Goal: Browse casually: Explore the website without a specific task or goal

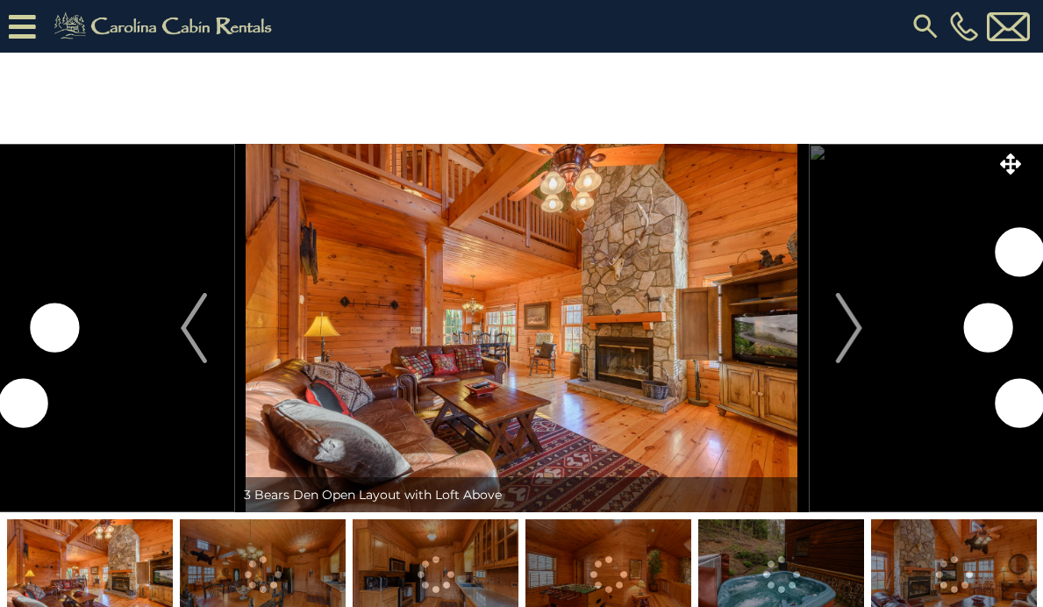
click at [858, 320] on img "Next" at bounding box center [849, 328] width 26 height 70
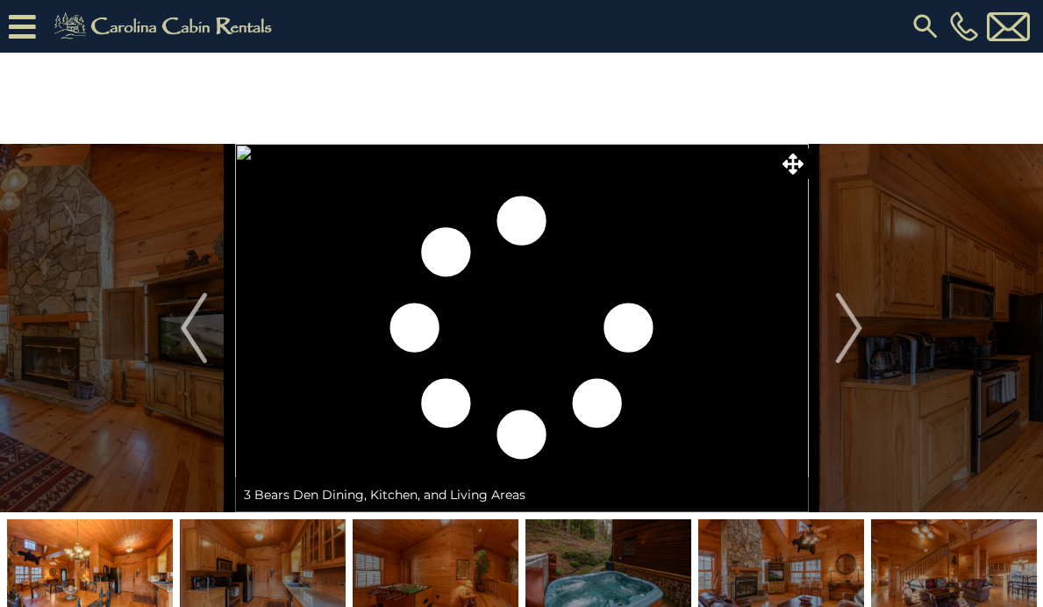
click at [858, 320] on img "Next" at bounding box center [849, 328] width 26 height 70
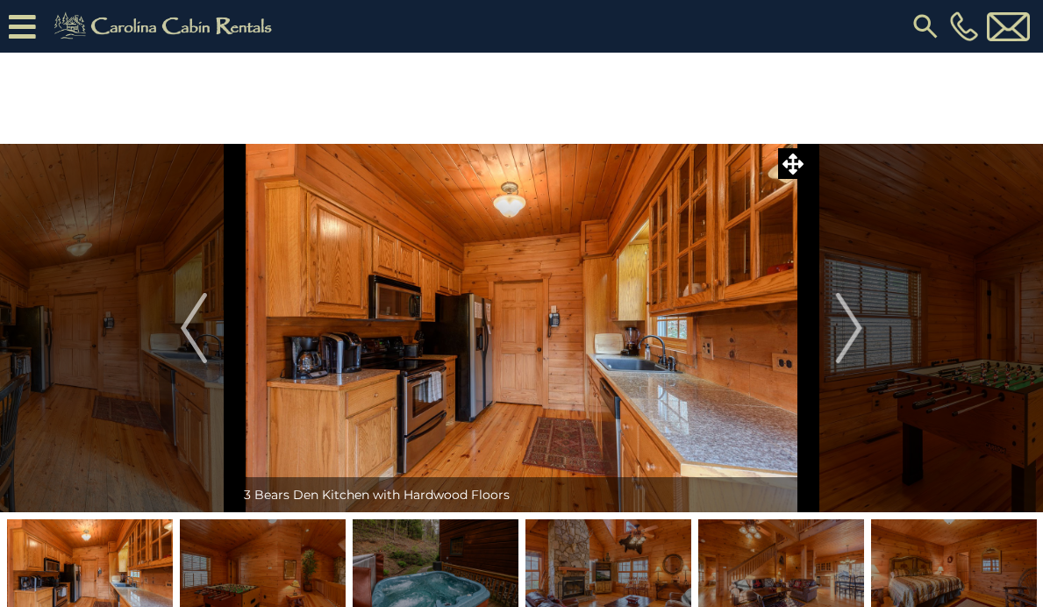
click at [858, 320] on img "Next" at bounding box center [849, 328] width 26 height 70
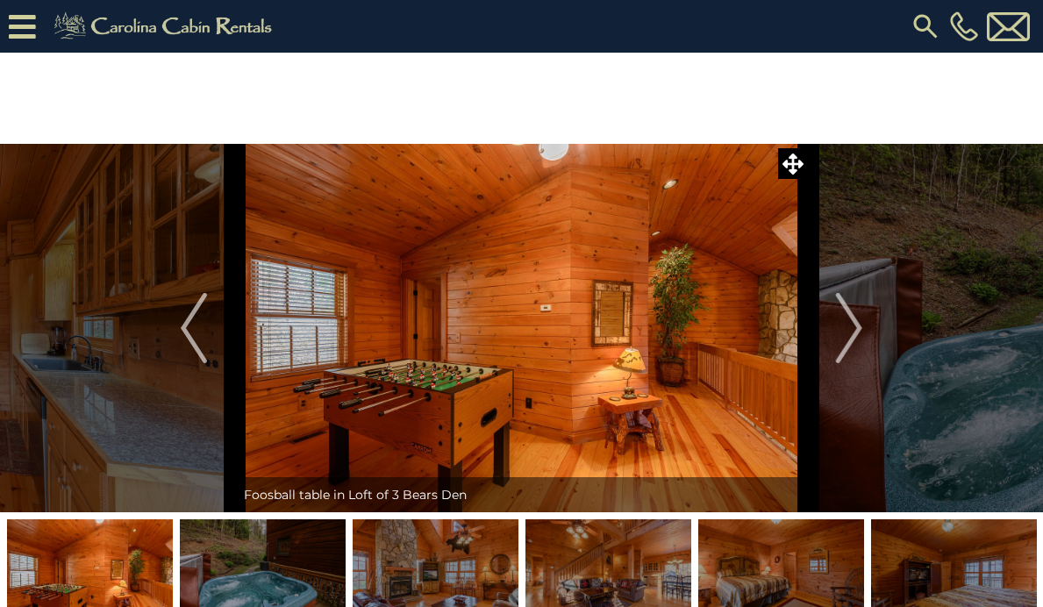
click at [858, 320] on img "Next" at bounding box center [849, 328] width 26 height 70
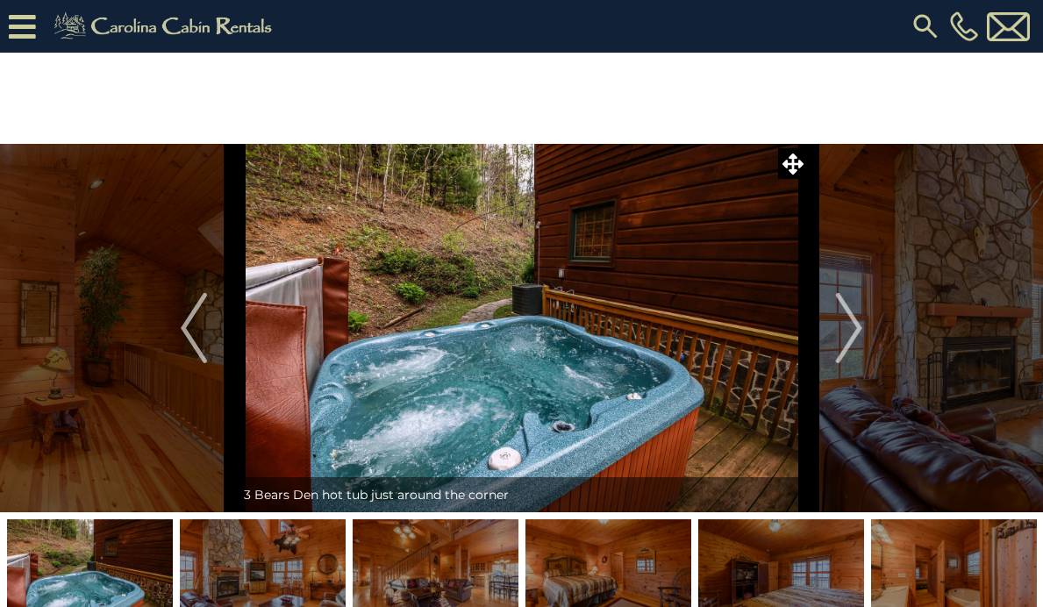
click at [858, 320] on img "Next" at bounding box center [849, 328] width 26 height 70
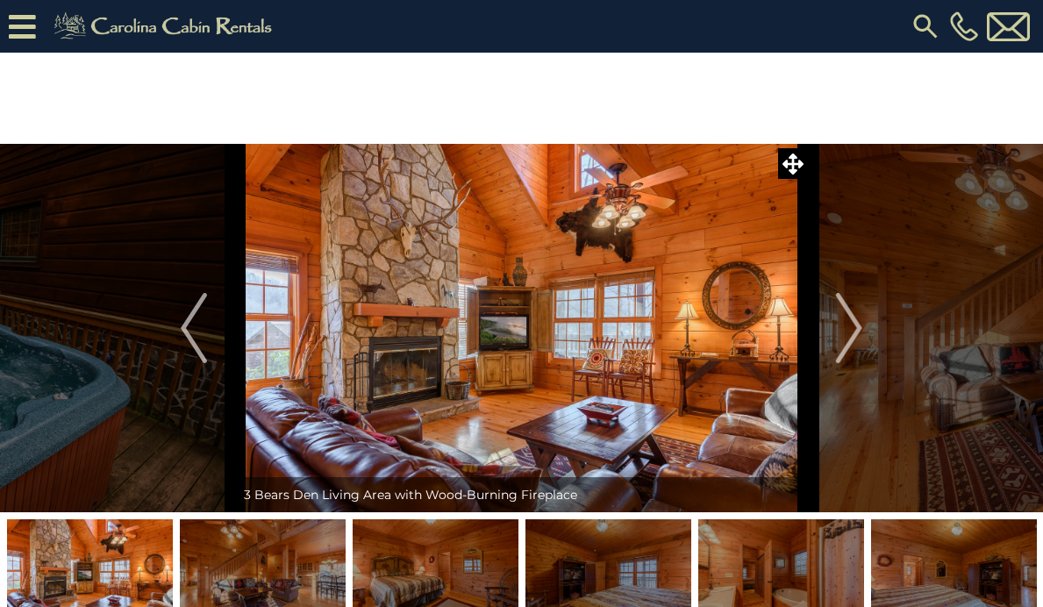
click at [858, 320] on img "Next" at bounding box center [849, 328] width 26 height 70
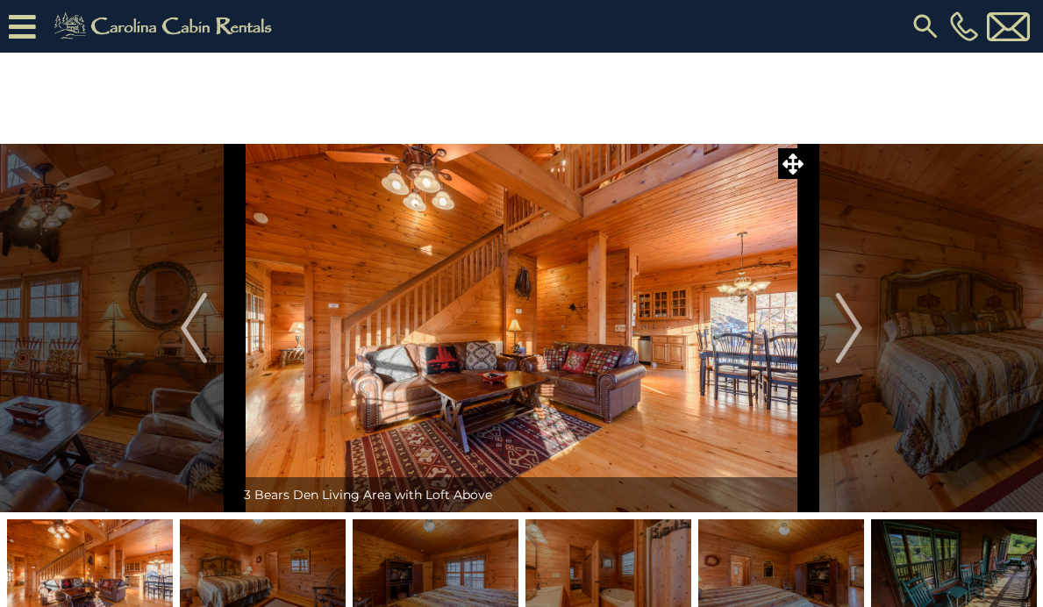
click at [858, 320] on img "Next" at bounding box center [849, 328] width 26 height 70
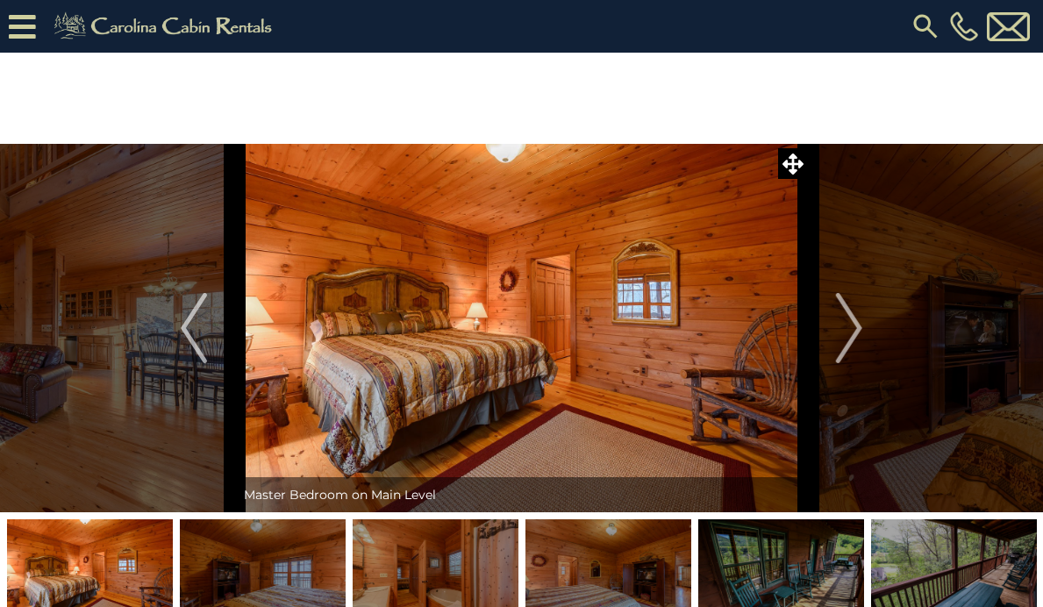
click at [858, 320] on img "Next" at bounding box center [849, 328] width 26 height 70
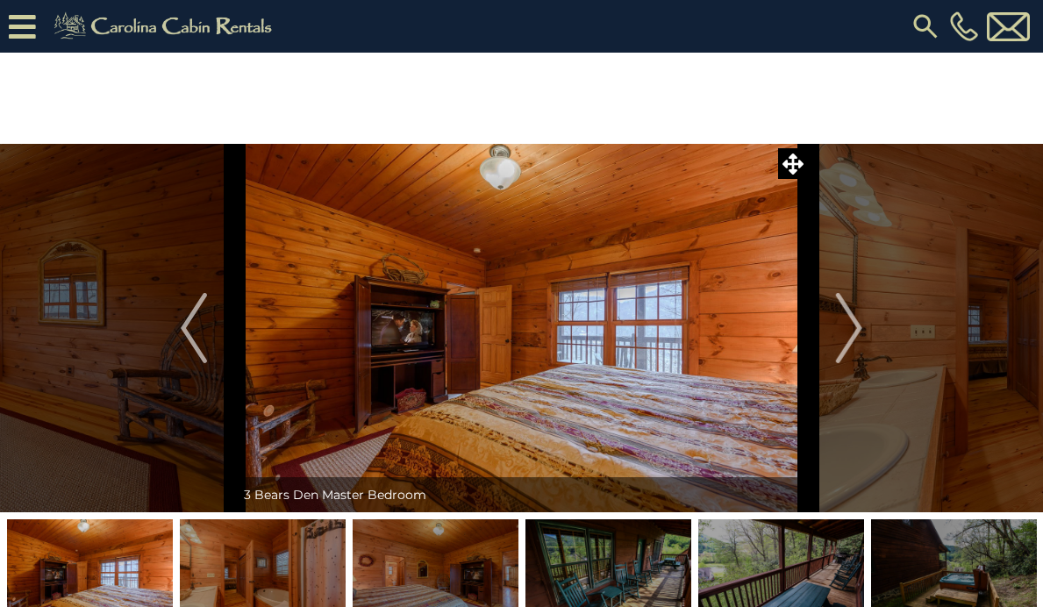
click at [858, 320] on img "Next" at bounding box center [849, 328] width 26 height 70
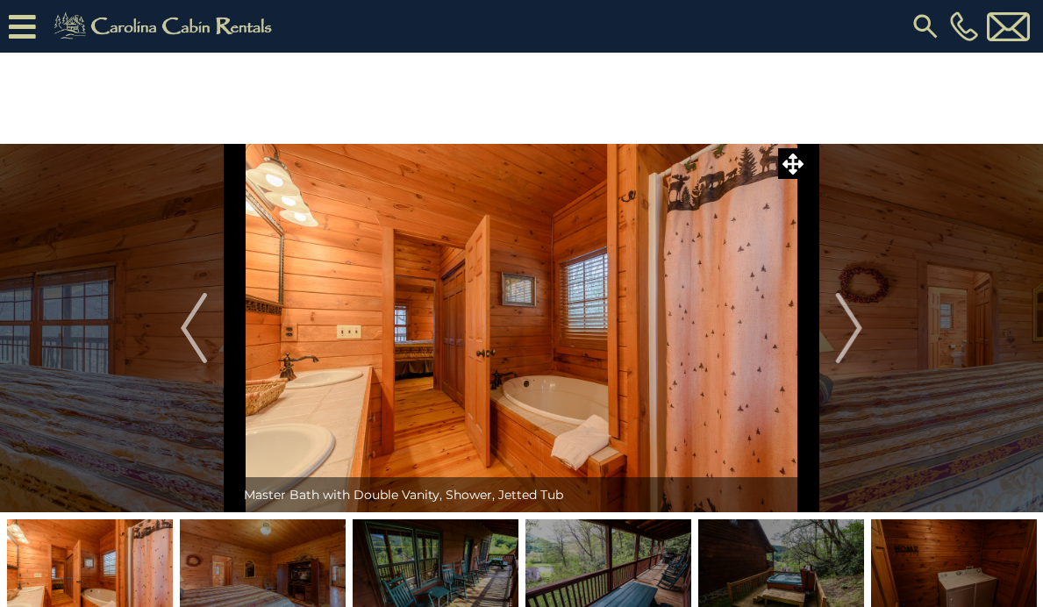
click at [858, 320] on img "Next" at bounding box center [849, 328] width 26 height 70
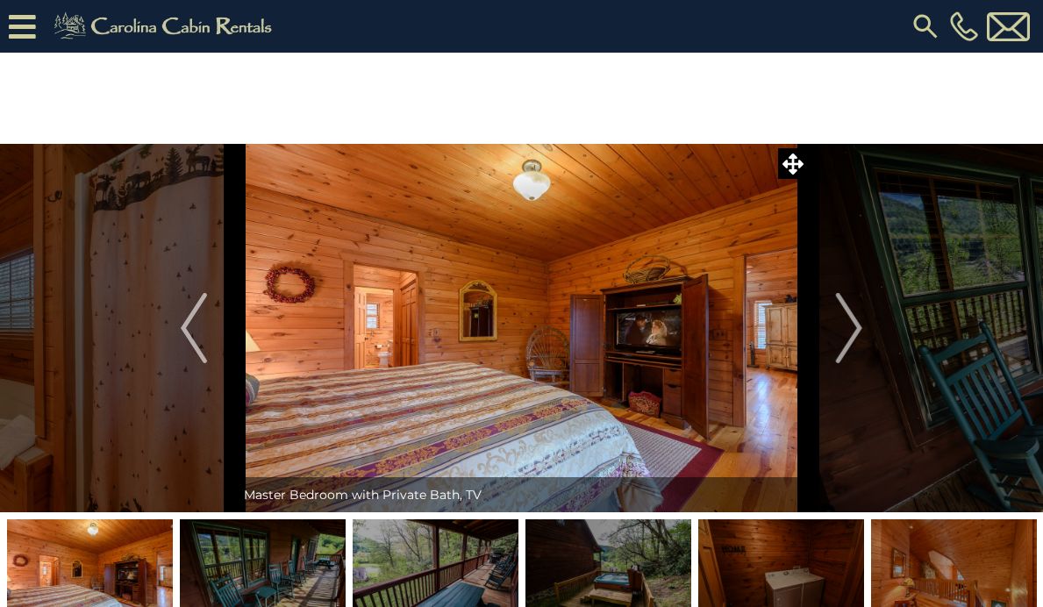
click at [858, 320] on img "Next" at bounding box center [849, 328] width 26 height 70
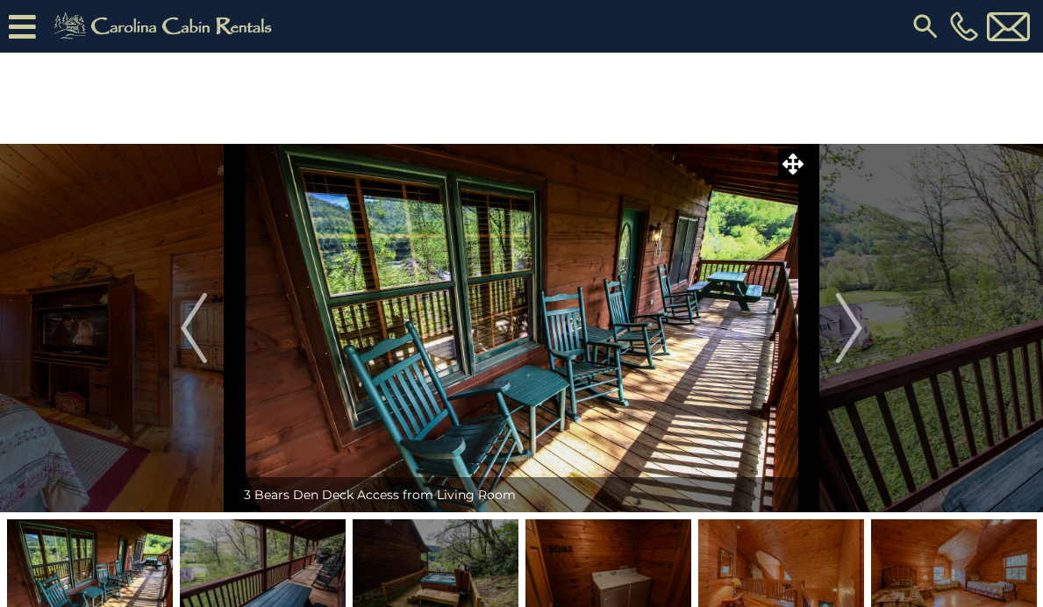
click at [858, 320] on img "Next" at bounding box center [849, 328] width 26 height 70
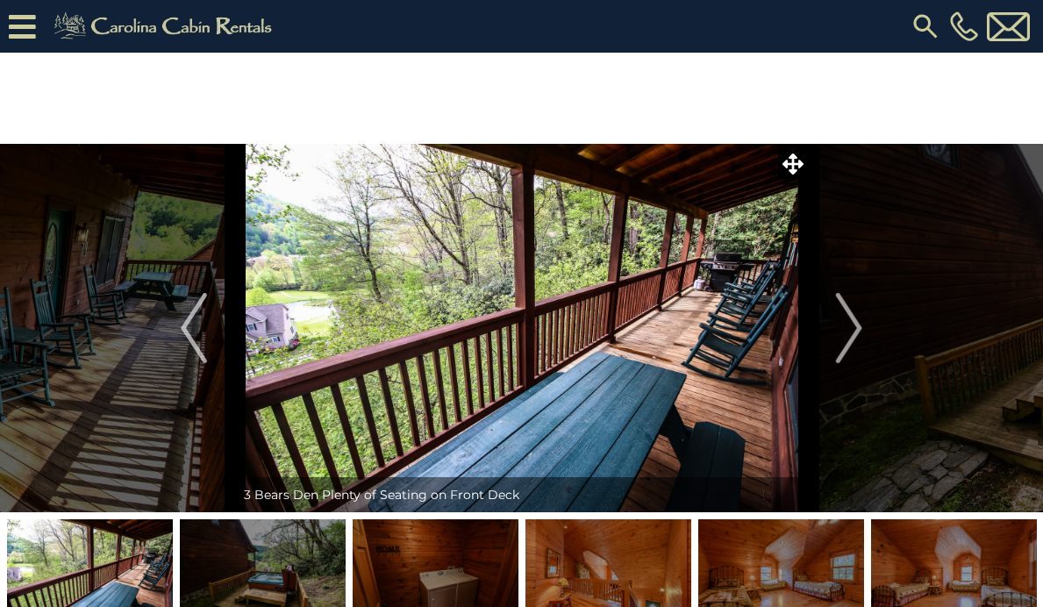
click at [858, 320] on img "Next" at bounding box center [849, 328] width 26 height 70
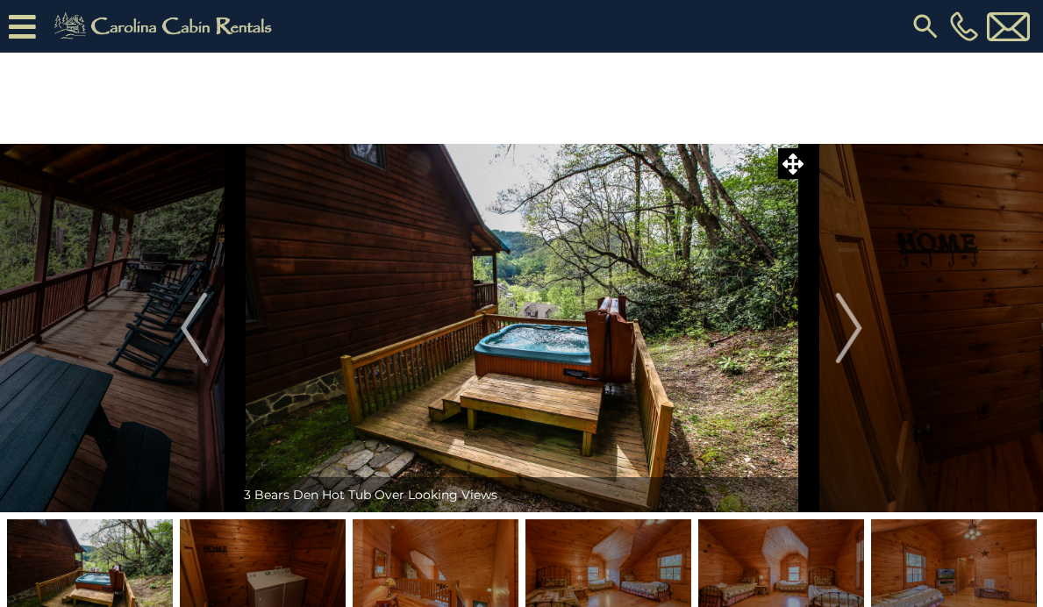
click at [858, 320] on img "Next" at bounding box center [849, 328] width 26 height 70
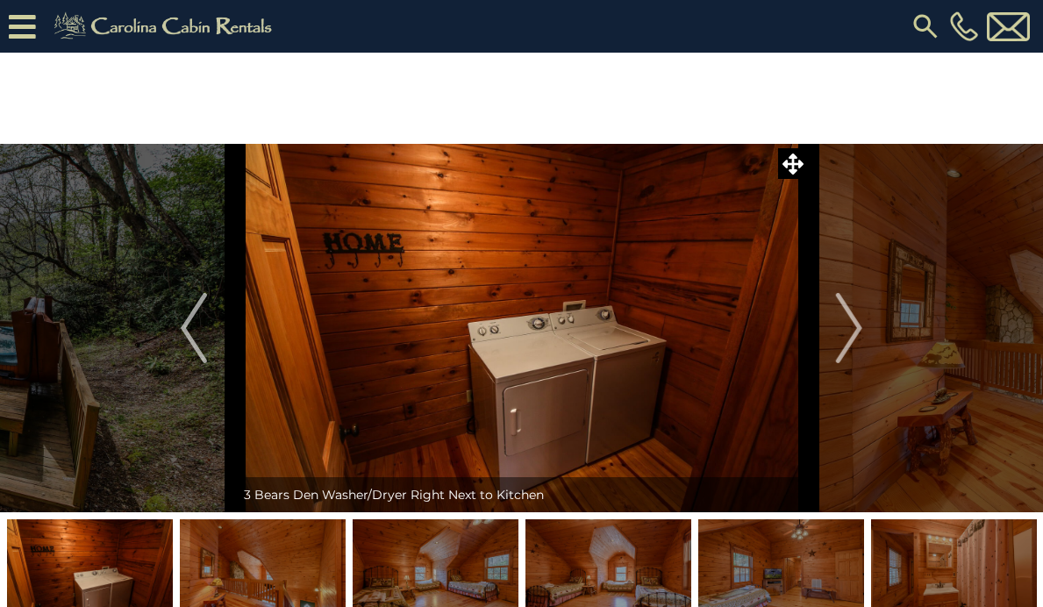
click at [858, 320] on img "Next" at bounding box center [849, 328] width 26 height 70
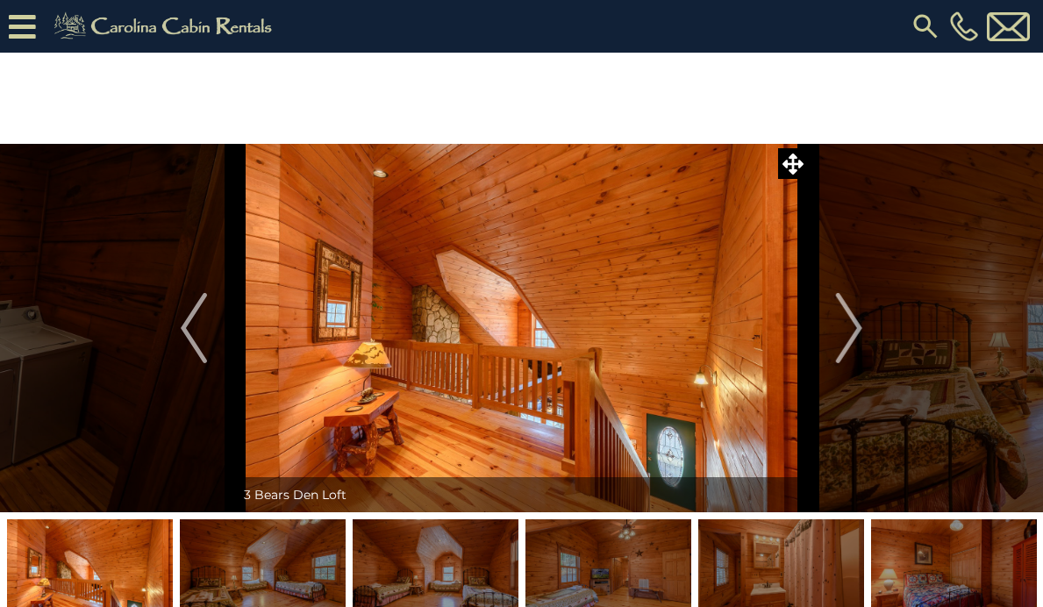
click at [858, 320] on img "Next" at bounding box center [849, 328] width 26 height 70
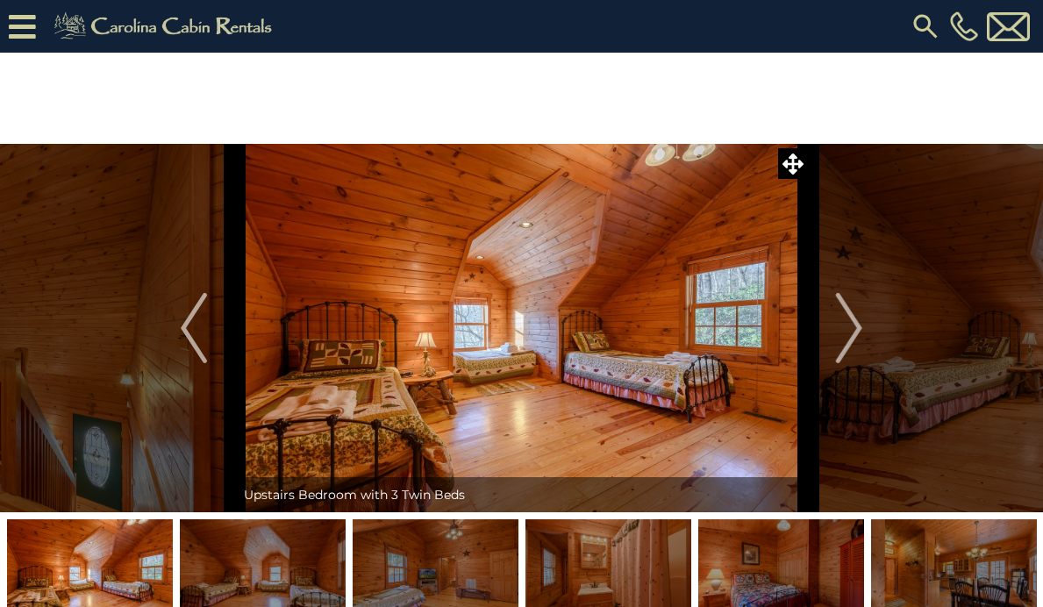
click at [858, 320] on img "Next" at bounding box center [849, 328] width 26 height 70
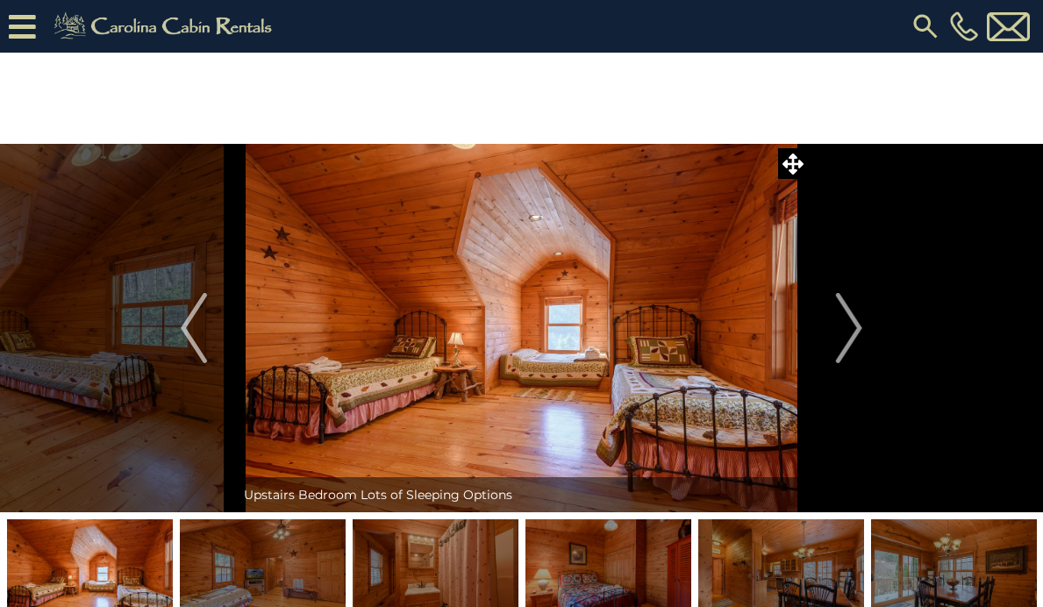
click at [858, 320] on img "Next" at bounding box center [849, 328] width 26 height 70
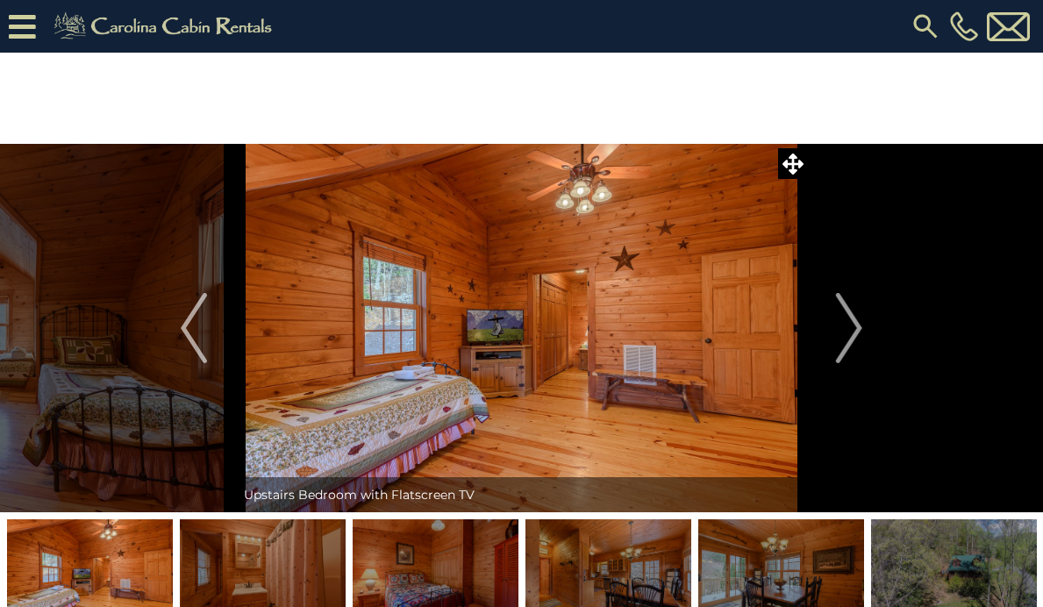
click at [858, 320] on img "Next" at bounding box center [849, 328] width 26 height 70
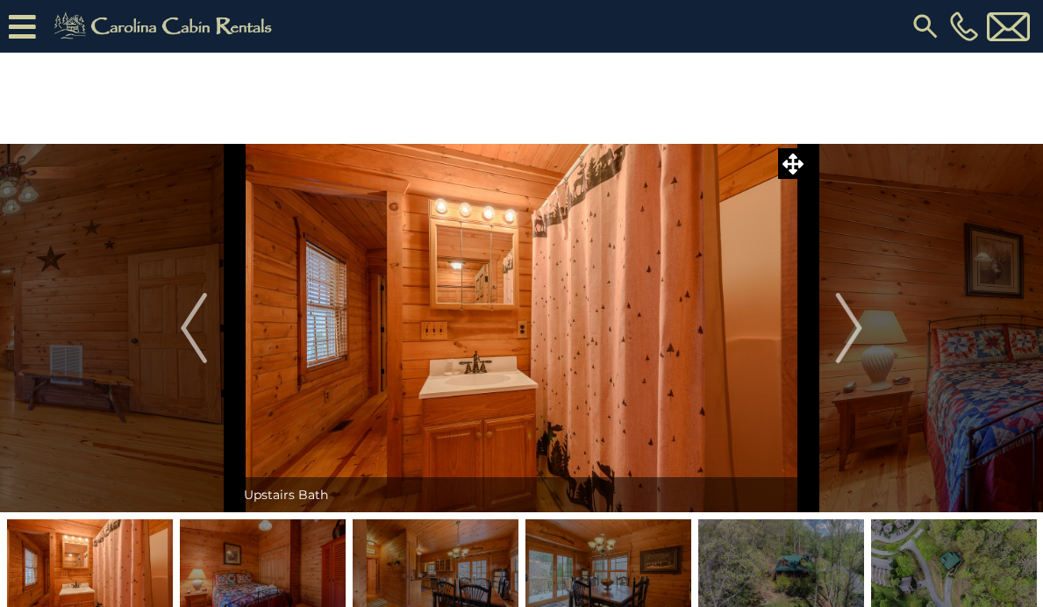
click at [858, 320] on img "Next" at bounding box center [849, 328] width 26 height 70
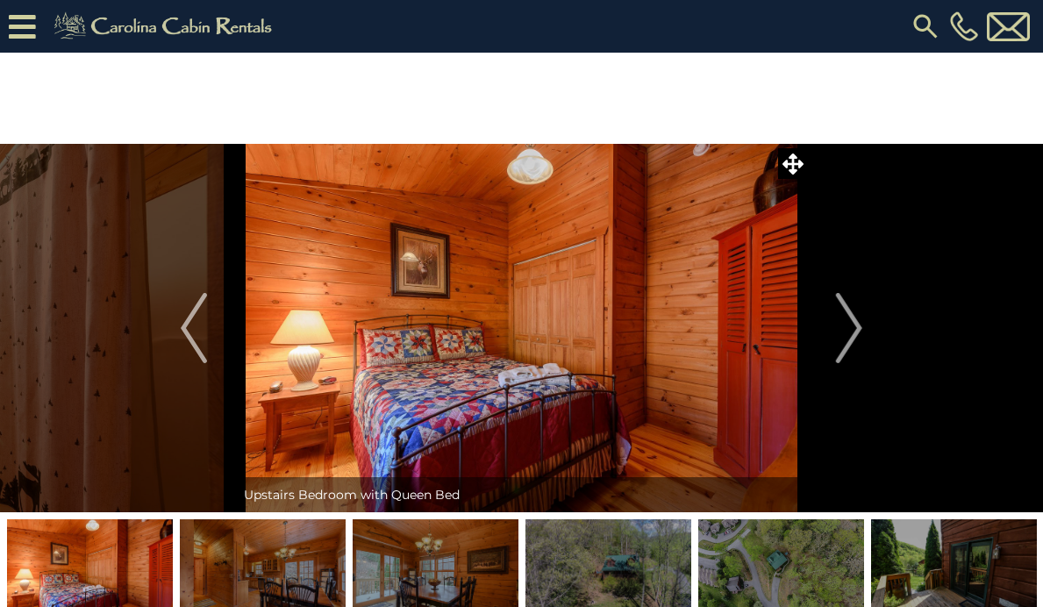
click at [858, 320] on img "Next" at bounding box center [849, 328] width 26 height 70
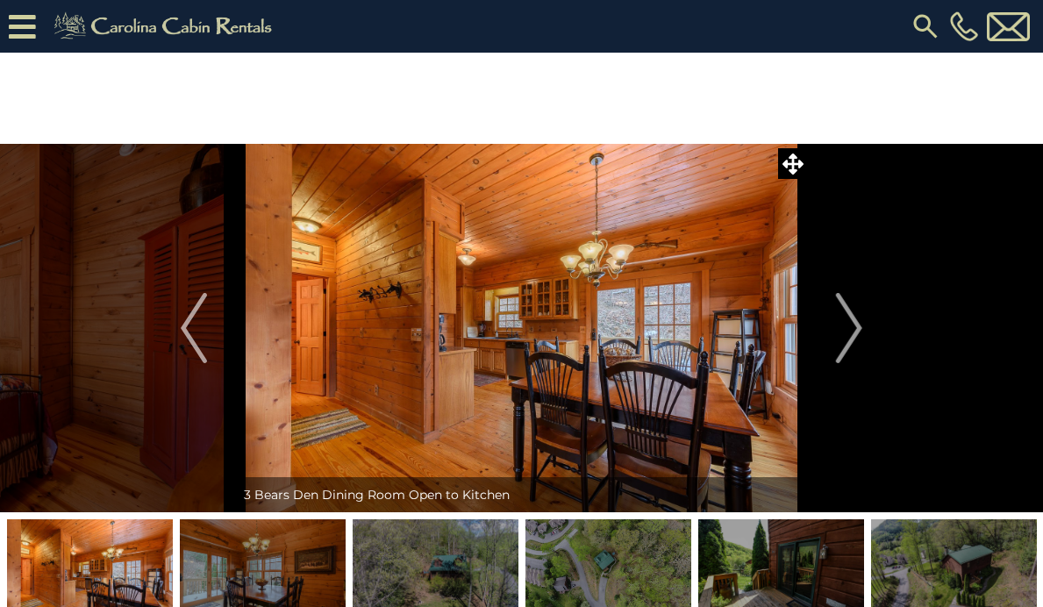
click at [858, 320] on img "Next" at bounding box center [849, 328] width 26 height 70
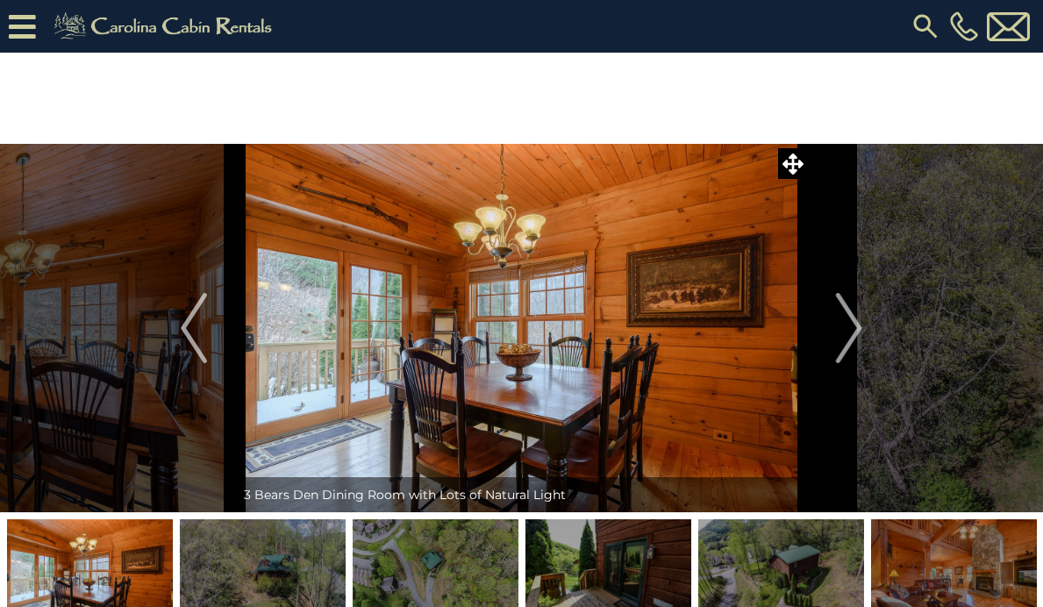
click at [858, 320] on img "Next" at bounding box center [849, 328] width 26 height 70
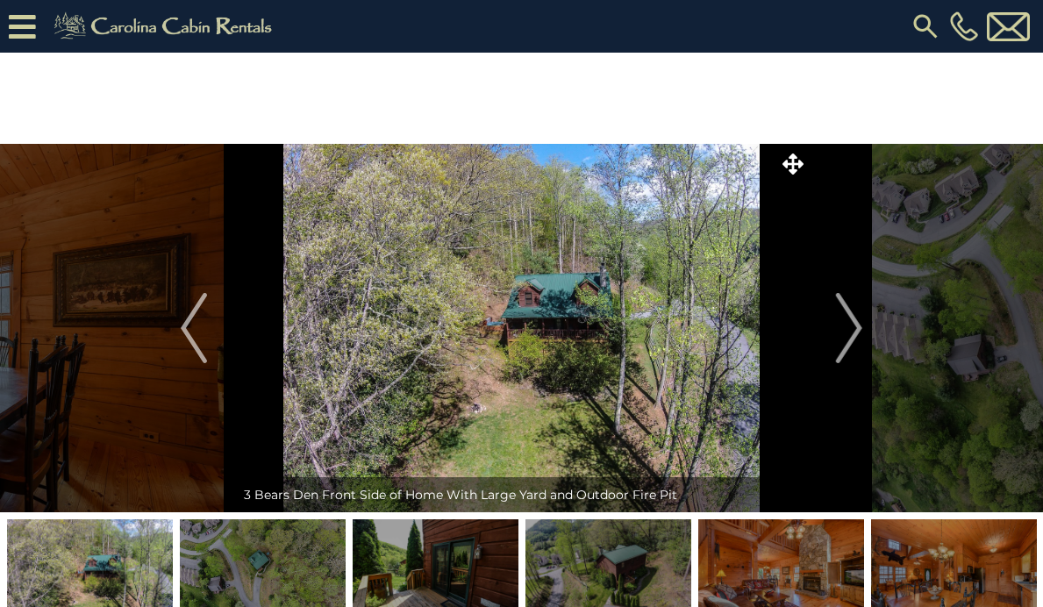
click at [858, 320] on img "Next" at bounding box center [849, 328] width 26 height 70
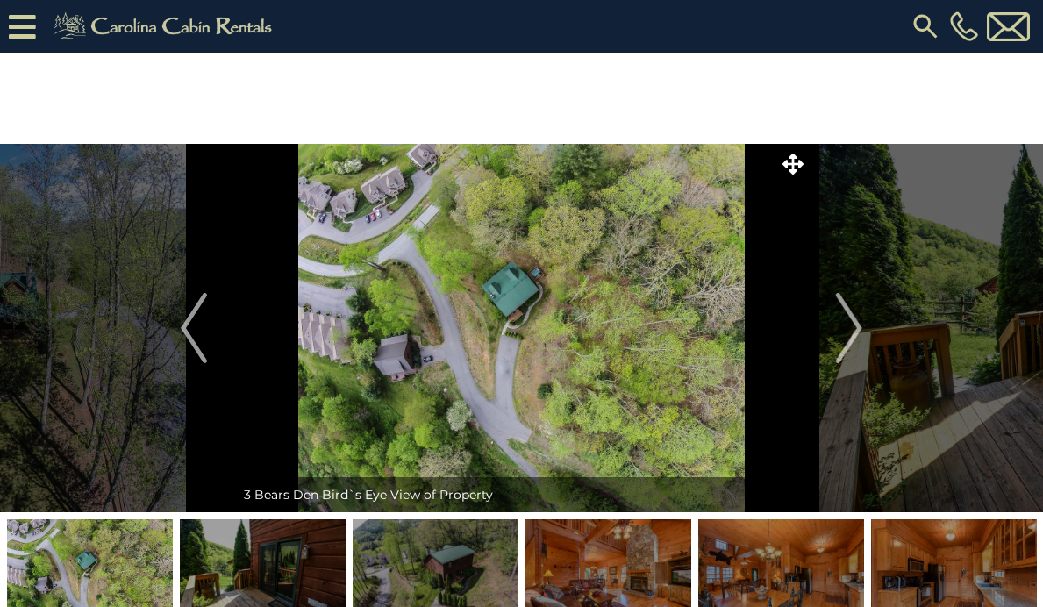
click at [858, 320] on img "Next" at bounding box center [849, 328] width 26 height 70
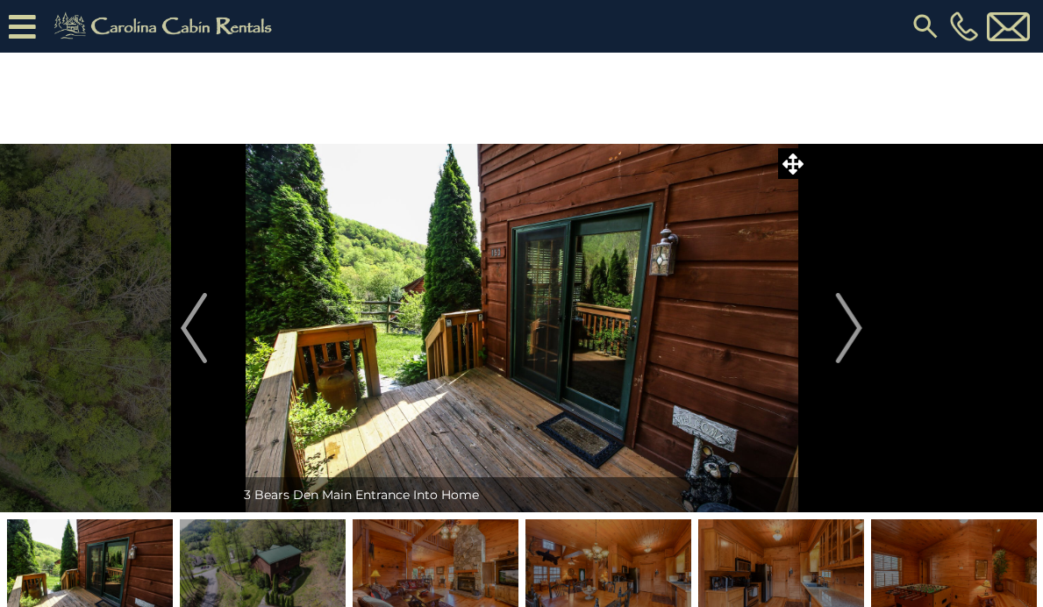
click at [858, 320] on img "Next" at bounding box center [849, 328] width 26 height 70
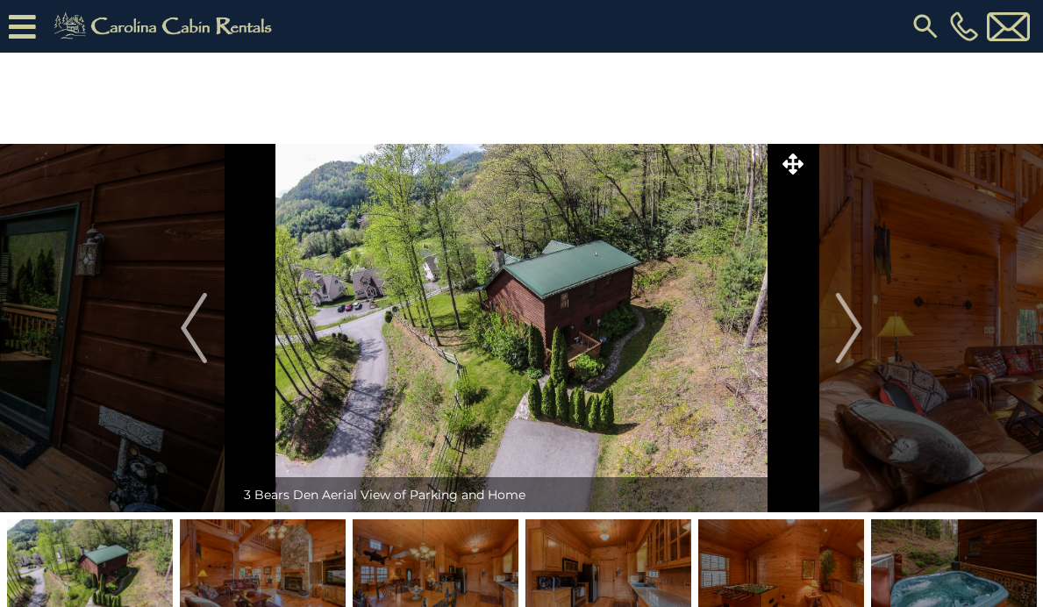
click at [858, 320] on img "Next" at bounding box center [849, 328] width 26 height 70
